Goal: Book appointment/travel/reservation

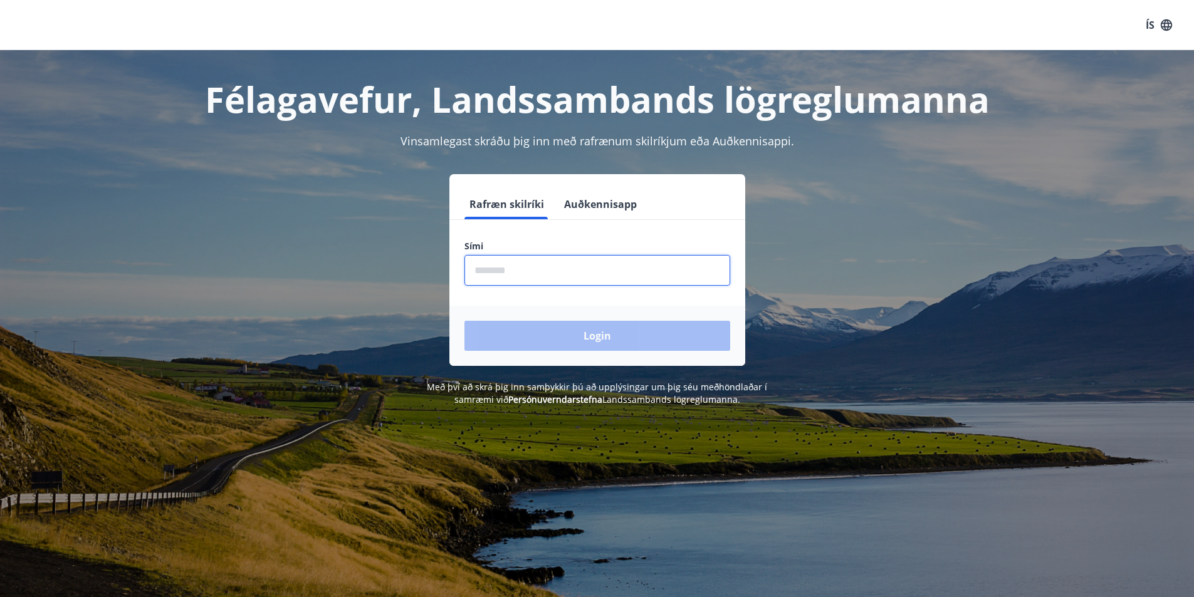
click at [516, 265] on input "phone" at bounding box center [597, 270] width 266 height 31
type input "********"
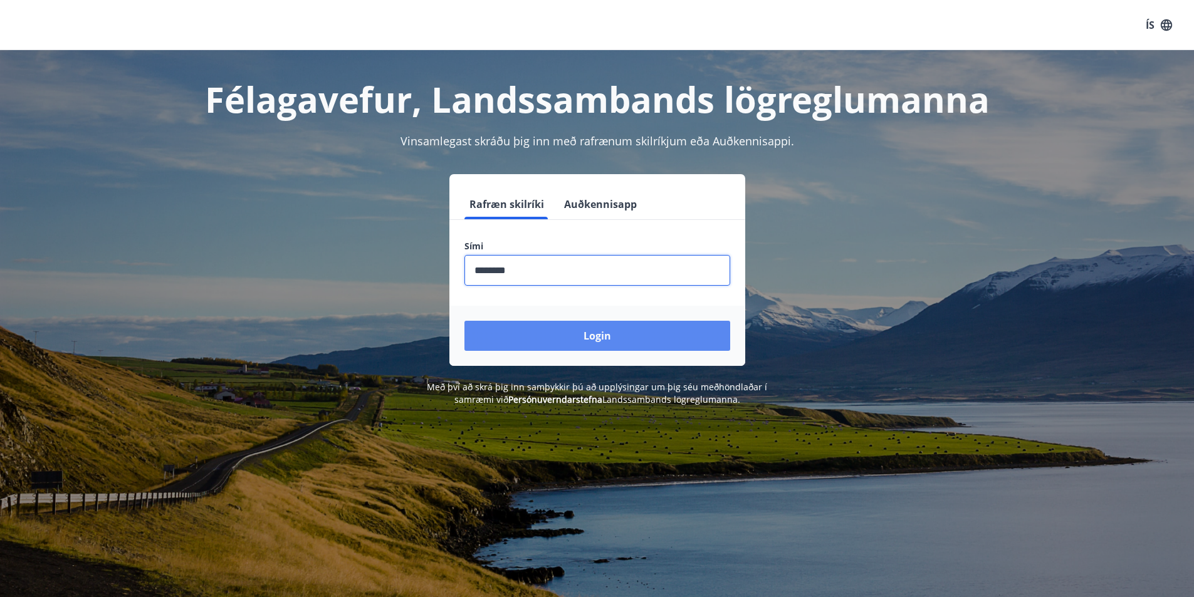
click at [564, 338] on button "Login" at bounding box center [597, 336] width 266 height 30
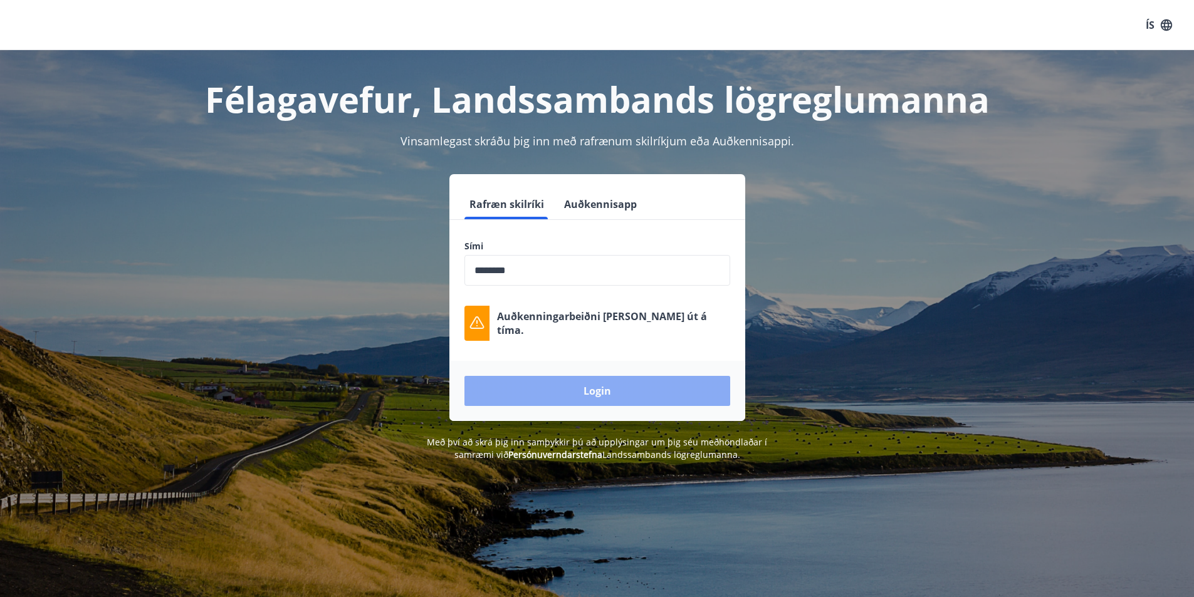
click at [618, 382] on button "Login" at bounding box center [597, 391] width 266 height 30
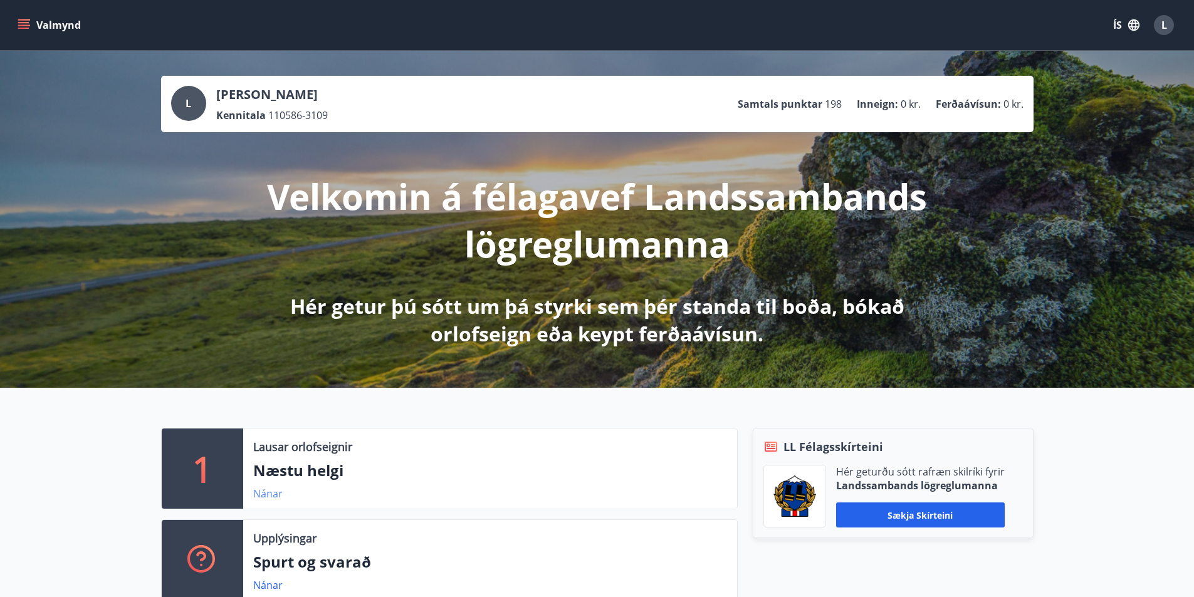
click at [272, 492] on link "Nánar" at bounding box center [267, 494] width 29 height 14
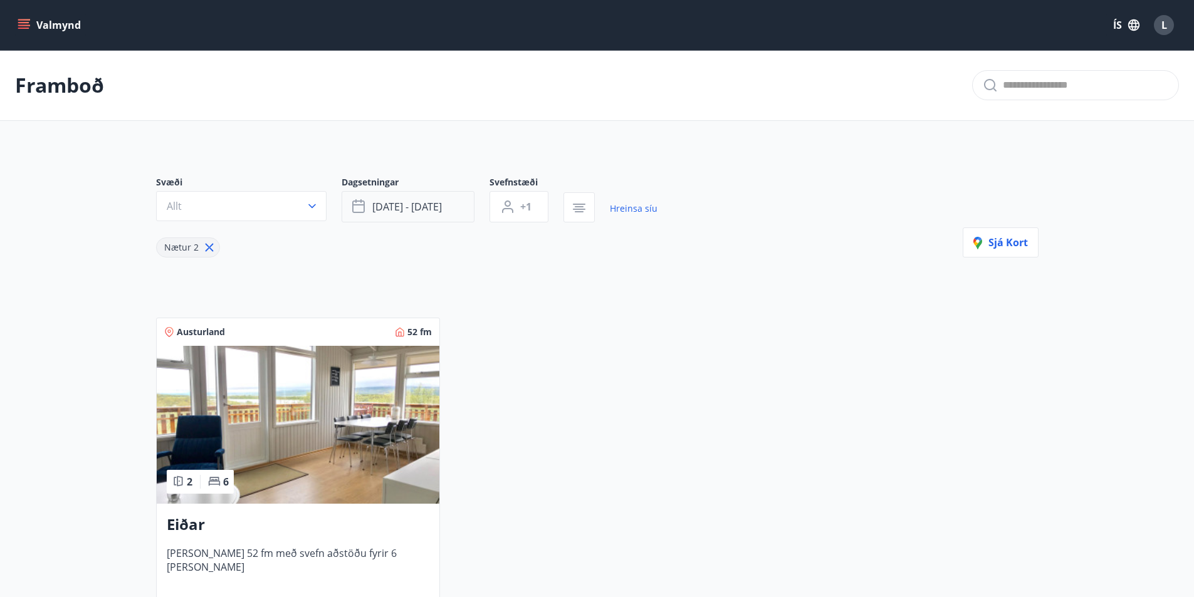
click at [419, 209] on span "[DATE] - [DATE]" at bounding box center [407, 207] width 70 height 14
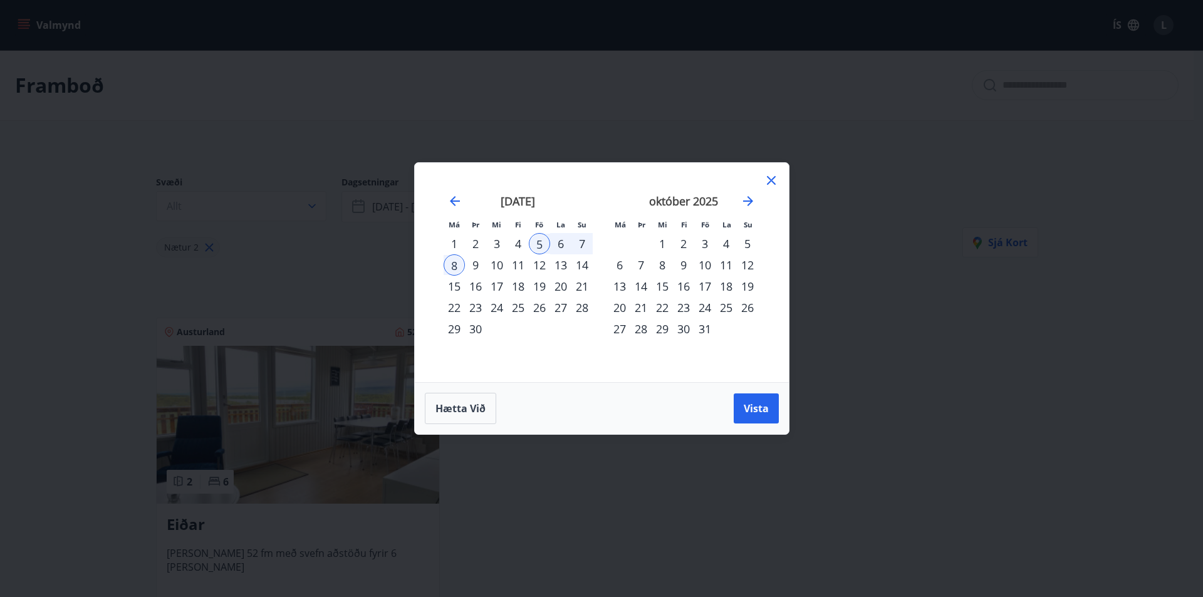
click at [456, 239] on div "1" at bounding box center [454, 243] width 21 height 21
click at [489, 244] on div "3" at bounding box center [496, 243] width 21 height 21
click at [744, 408] on span "Vista" at bounding box center [756, 409] width 25 height 14
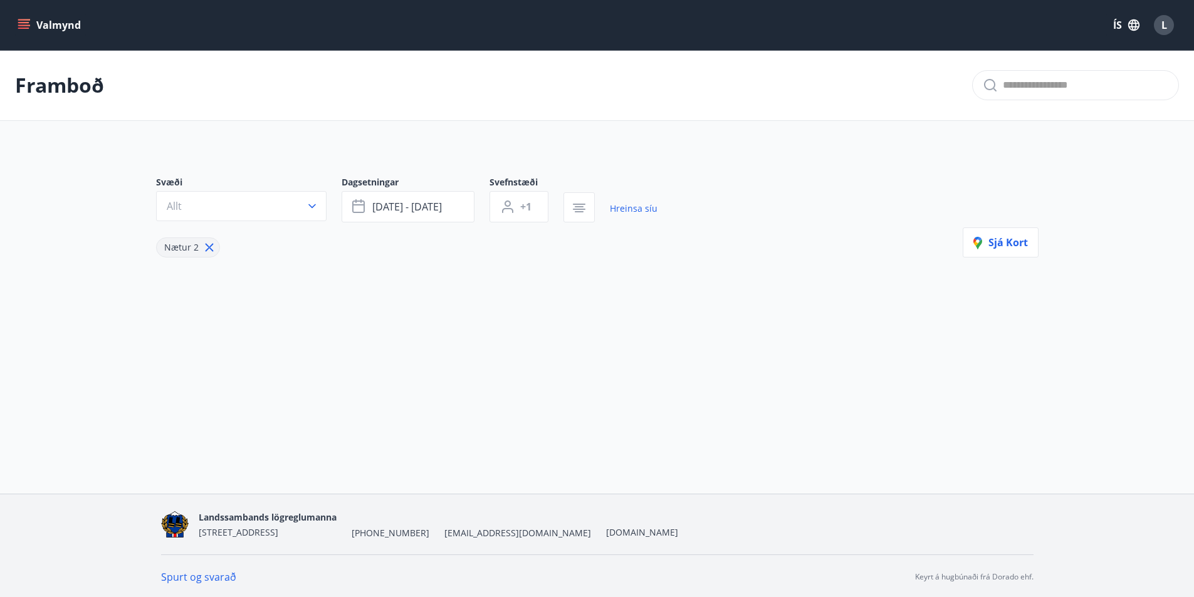
scroll to position [2, 0]
click at [466, 276] on div "Svæði Allt Dagsetningar [DATE] - [DATE] Svefnstæði +1 Hreinsa síu Nætur 2 Sjá k…" at bounding box center [597, 235] width 902 height 182
click at [16, 26] on button "Valmynd" at bounding box center [50, 25] width 71 height 23
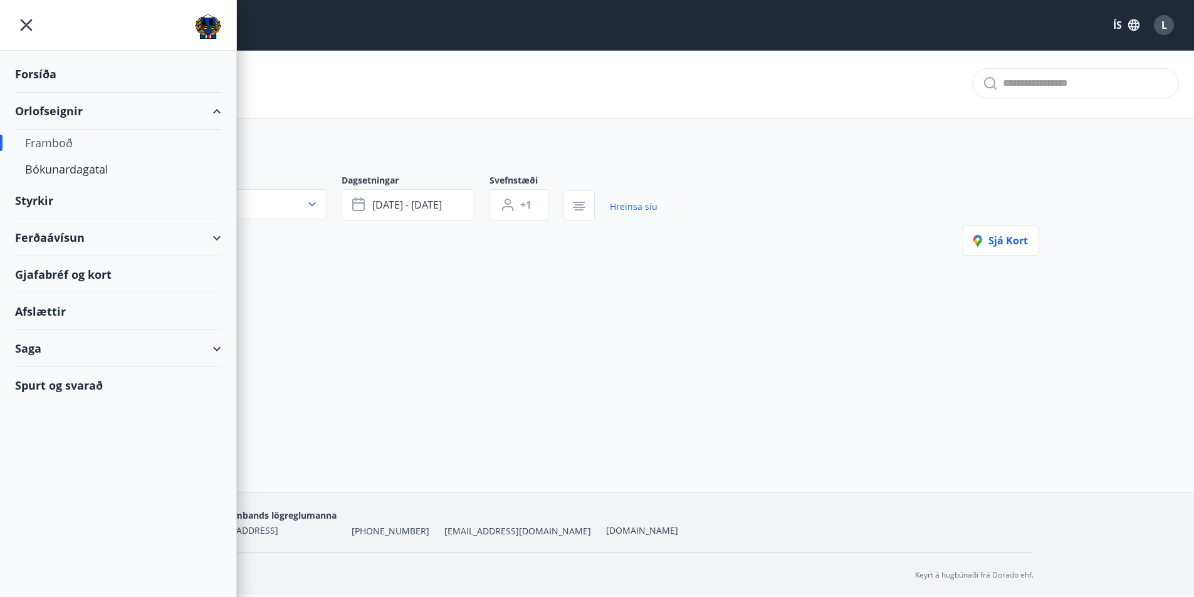
click at [60, 119] on div "Orlofseignir" at bounding box center [118, 111] width 206 height 37
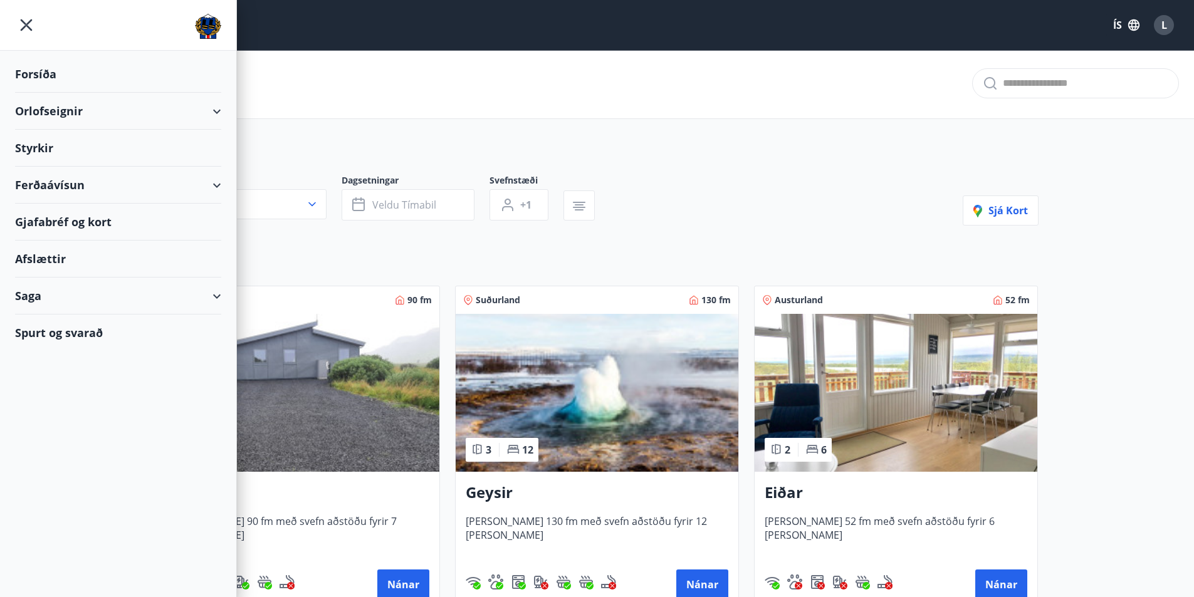
type input "*"
click at [64, 118] on div "Orlofseignir" at bounding box center [118, 111] width 206 height 37
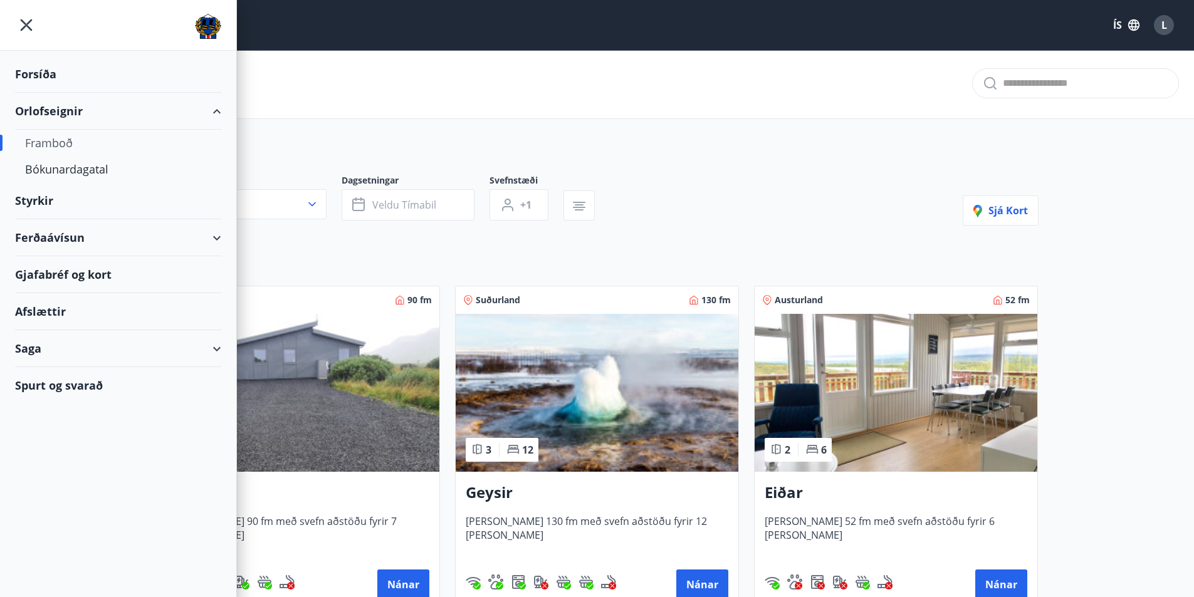
click at [60, 144] on div "Framboð" at bounding box center [118, 143] width 186 height 26
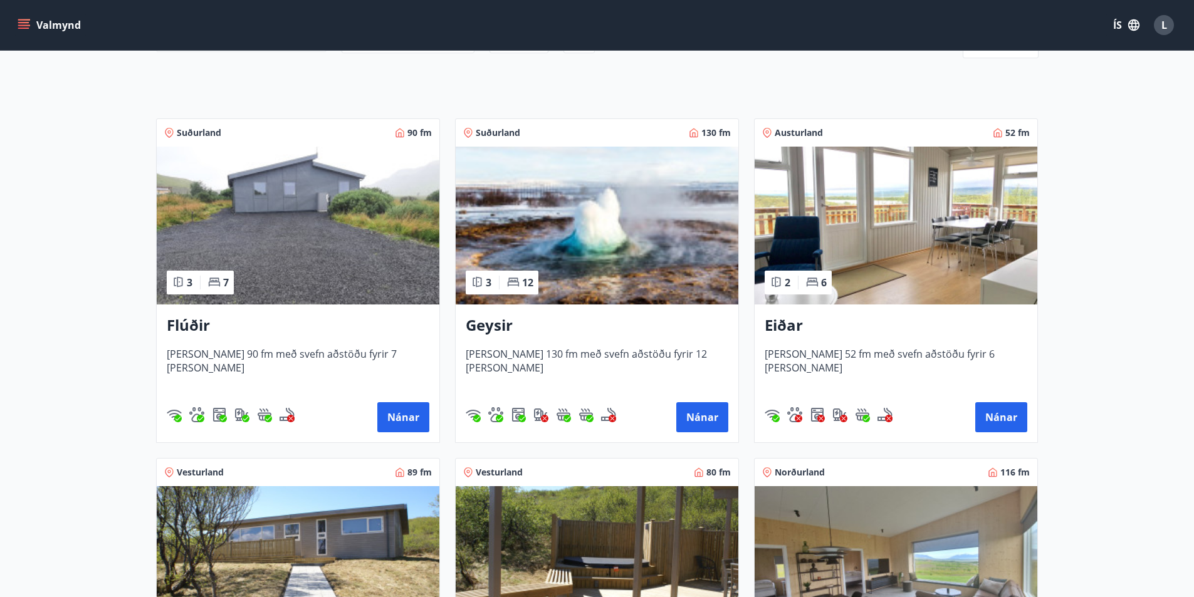
click at [360, 236] on img at bounding box center [298, 226] width 283 height 158
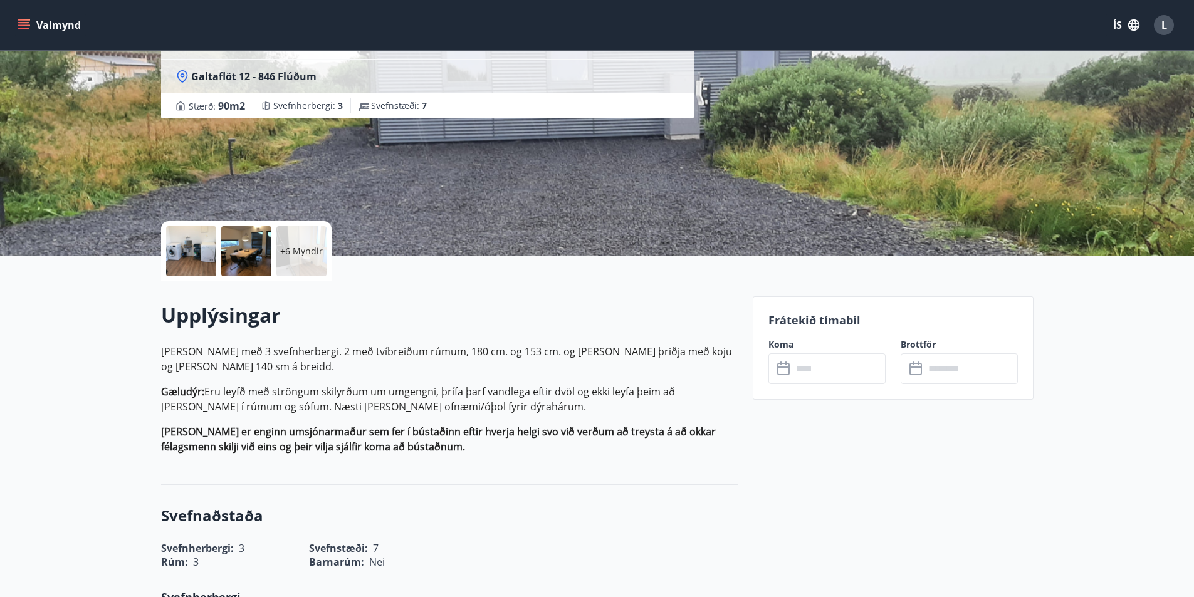
scroll to position [167, 0]
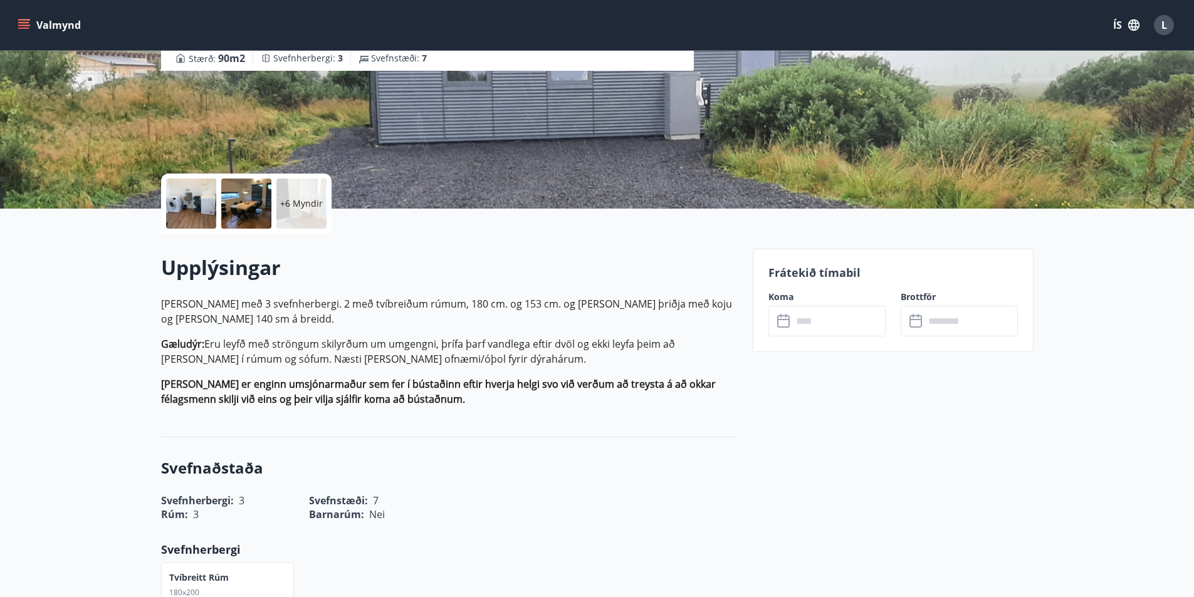
click at [827, 325] on input "text" at bounding box center [838, 321] width 93 height 31
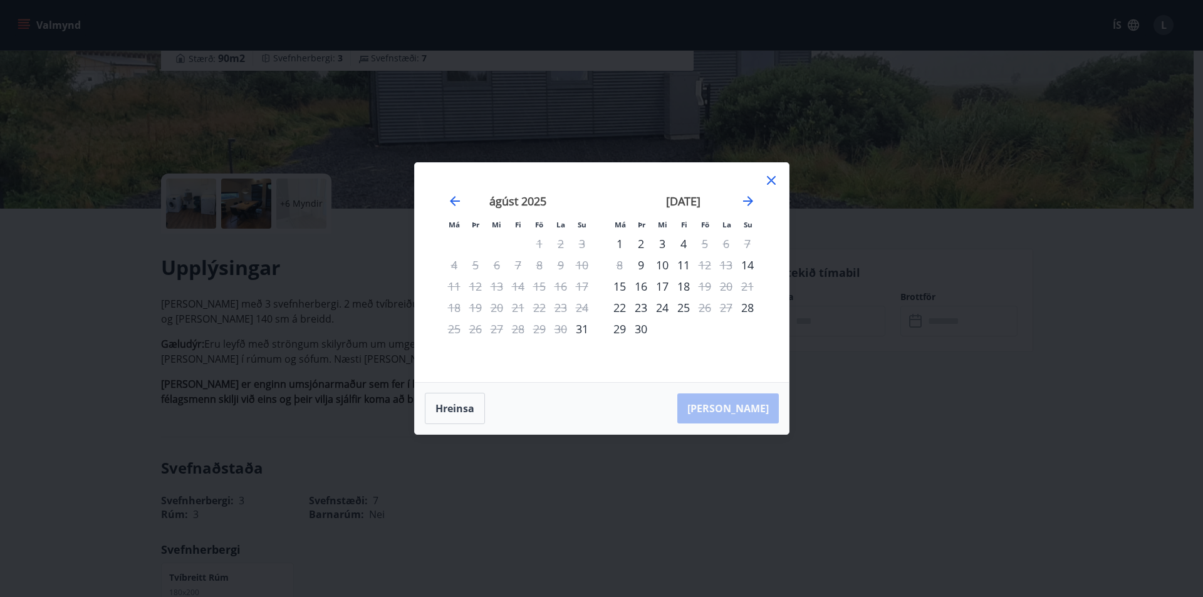
click at [613, 241] on div "1" at bounding box center [619, 243] width 21 height 21
click at [657, 245] on div "3" at bounding box center [662, 243] width 21 height 21
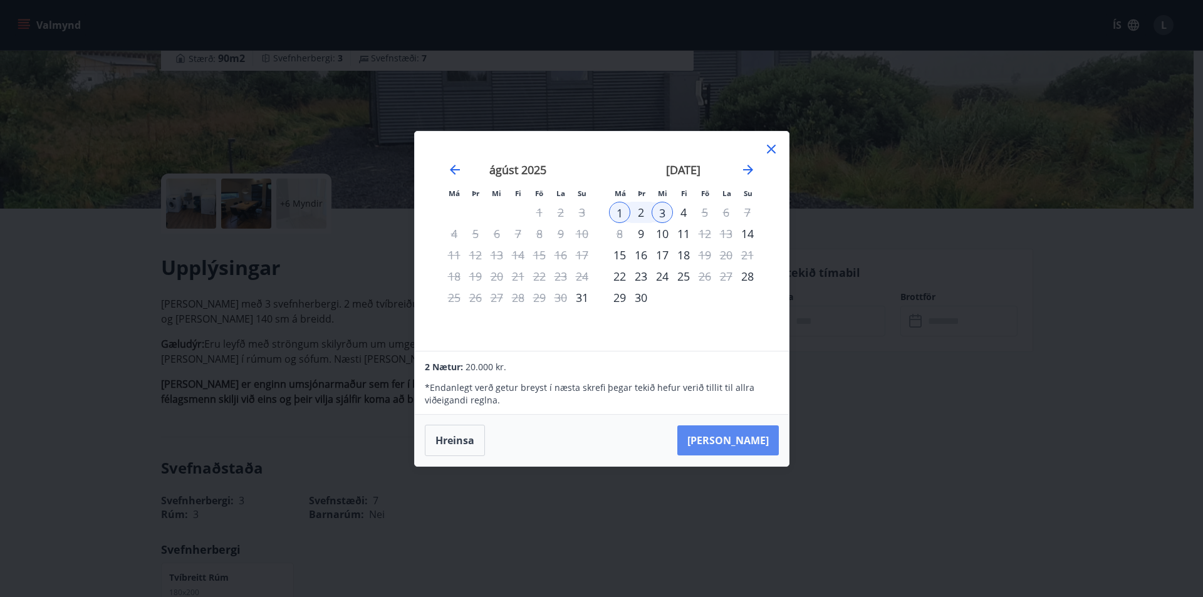
click at [746, 437] on button "[PERSON_NAME]" at bounding box center [727, 440] width 101 height 30
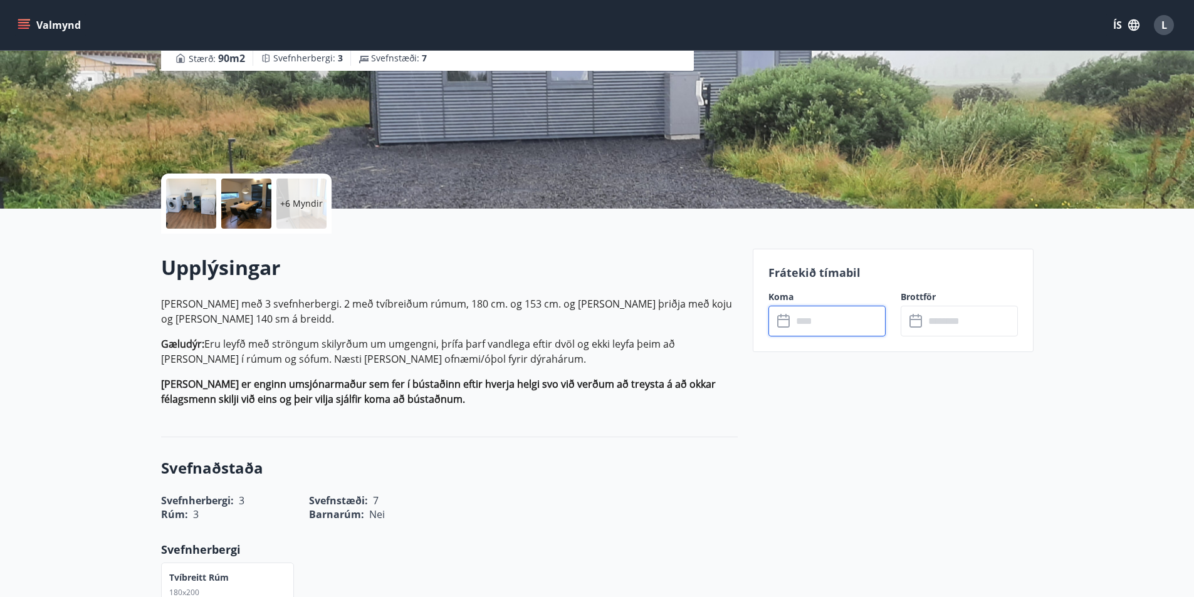
type input "******"
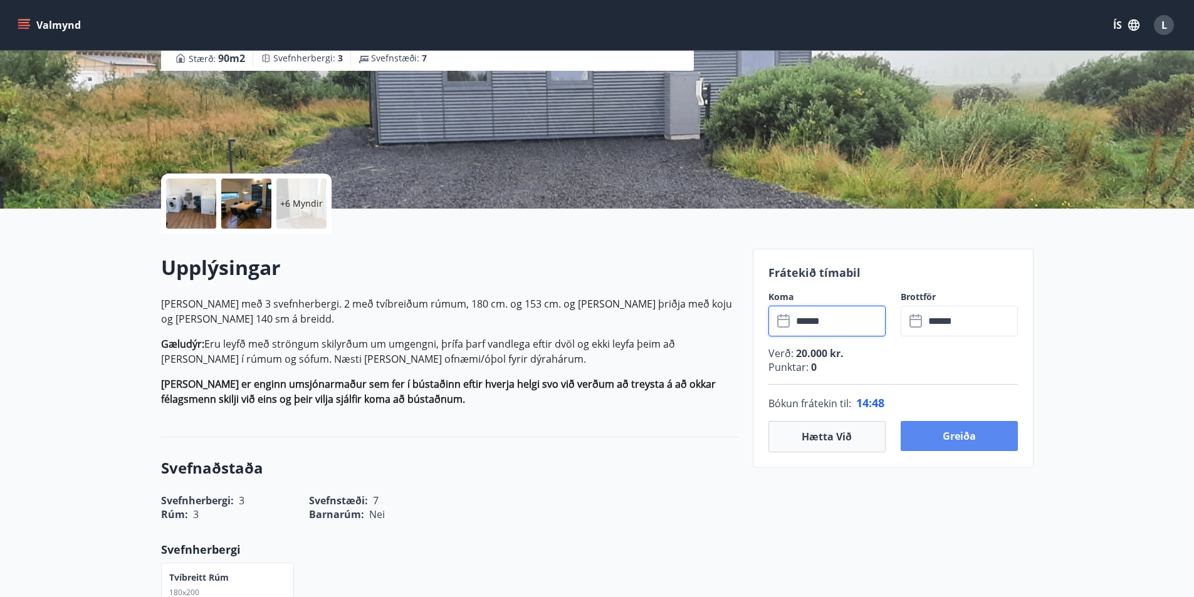
click at [949, 434] on button "Greiða" at bounding box center [958, 436] width 117 height 30
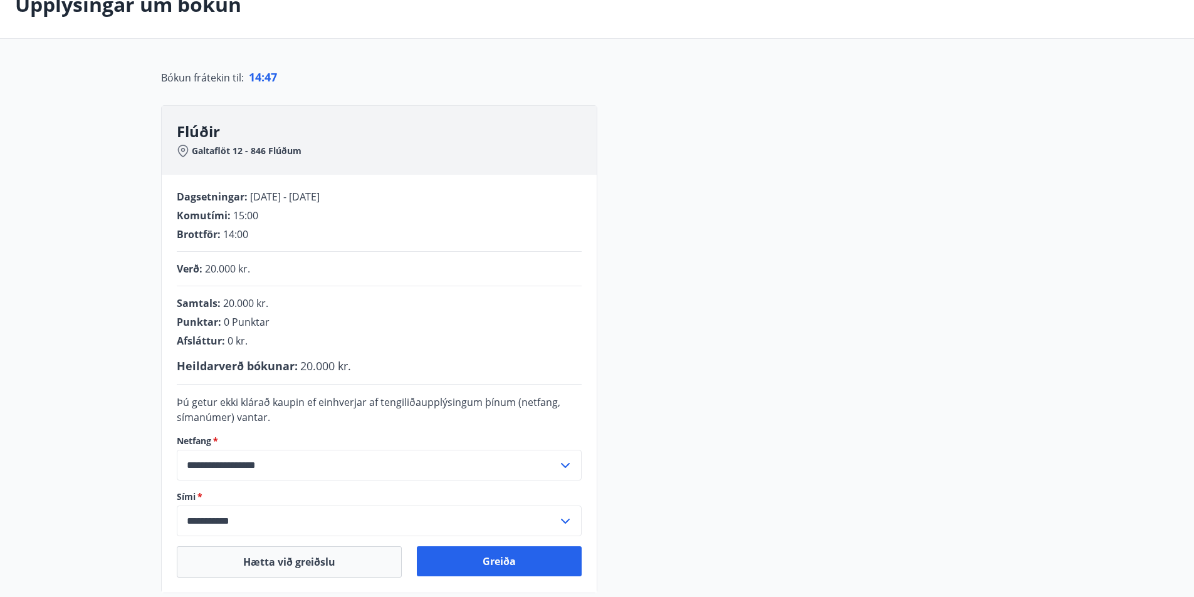
scroll to position [167, 0]
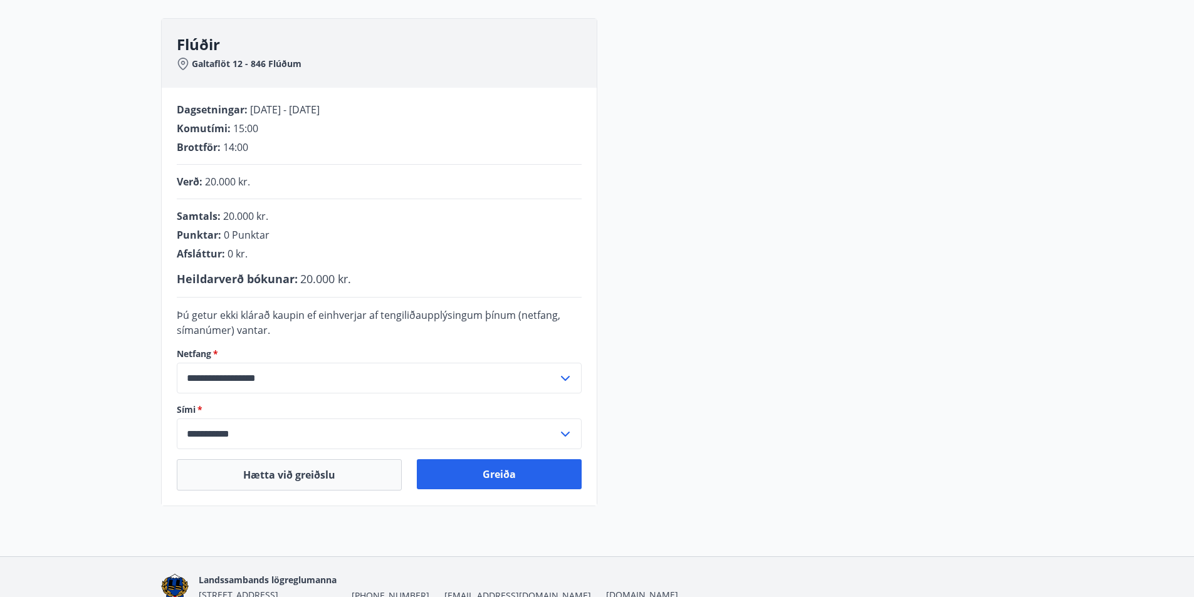
click at [344, 383] on input "**********" at bounding box center [367, 378] width 381 height 31
click at [340, 377] on input "**********" at bounding box center [367, 378] width 381 height 31
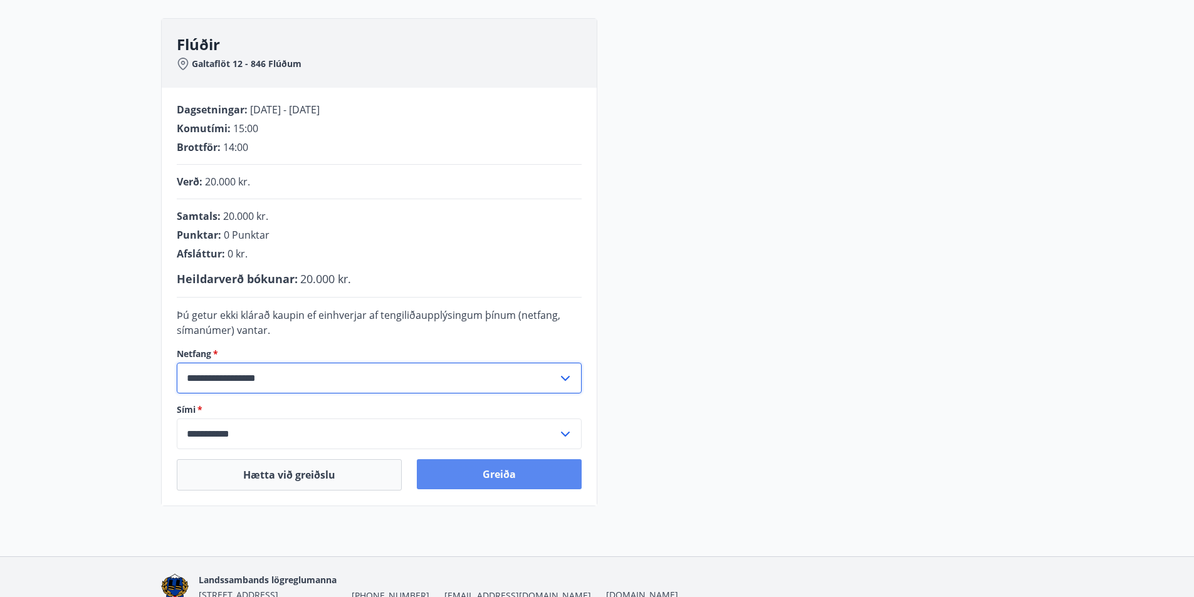
click at [481, 474] on button "Greiða" at bounding box center [499, 474] width 165 height 30
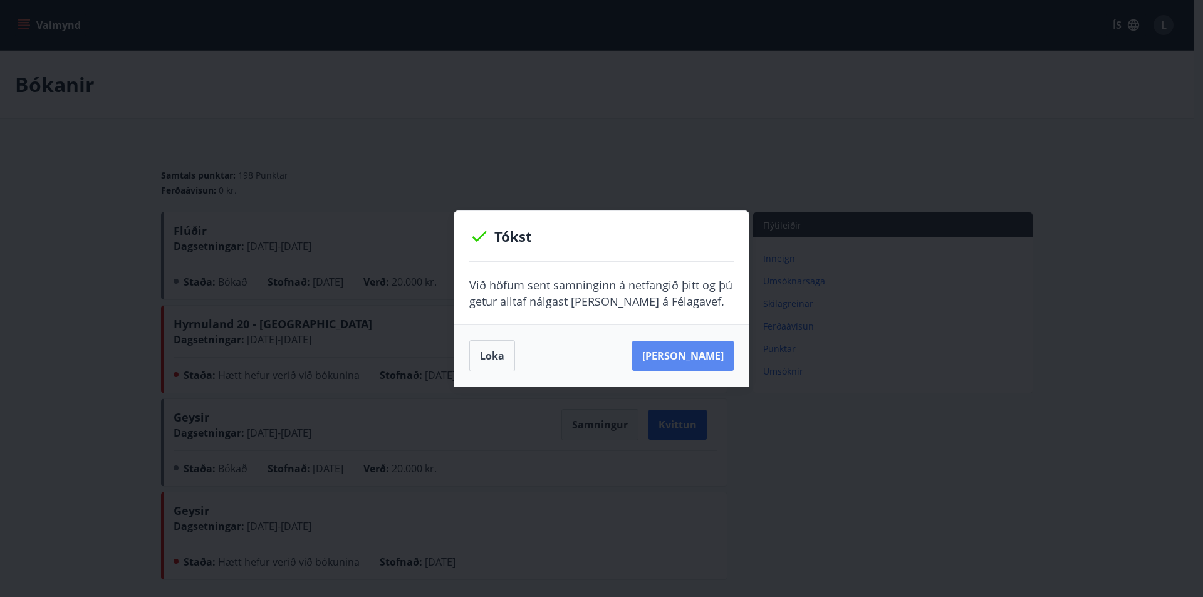
click at [697, 351] on button "Sjá samning" at bounding box center [682, 356] width 101 height 30
